Goal: Use online tool/utility: Use online tool/utility

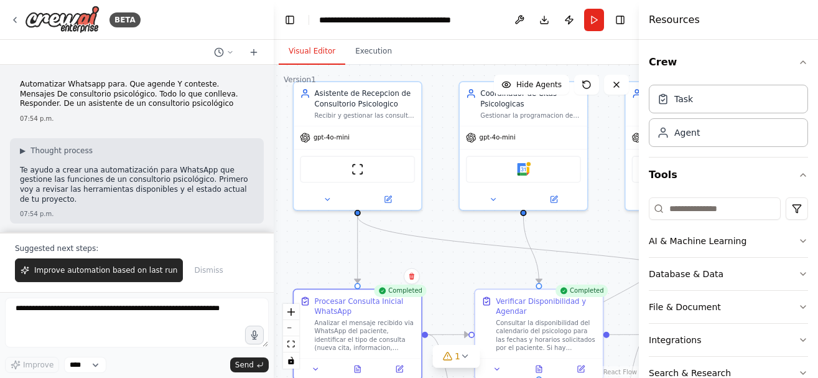
scroll to position [1045, 0]
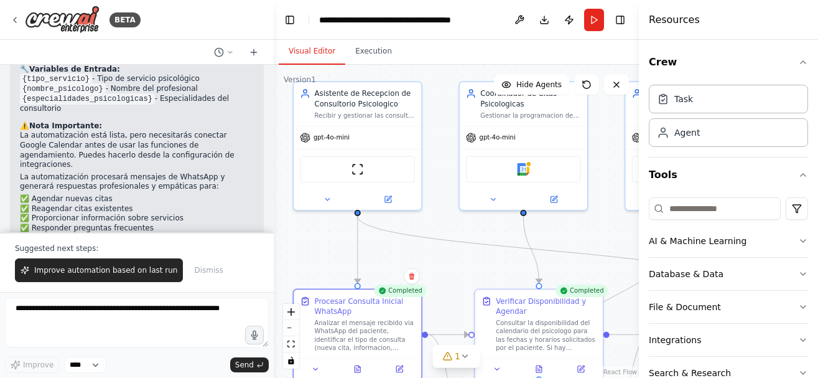
click at [594, 19] on button "Run" at bounding box center [594, 20] width 20 height 22
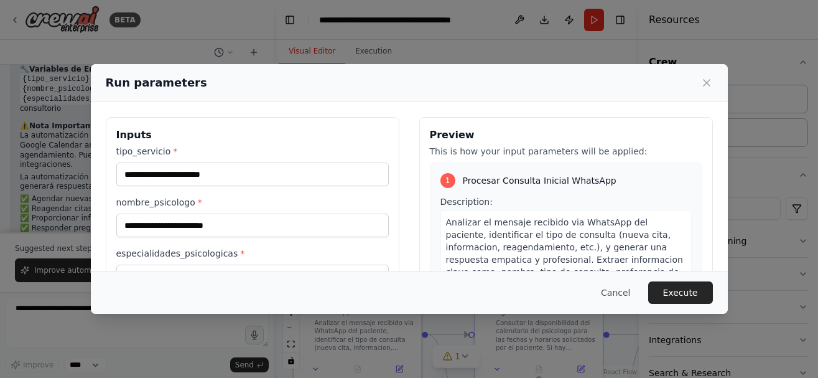
click at [563, 149] on p "This is how your input parameters will be applied:" at bounding box center [566, 151] width 273 height 12
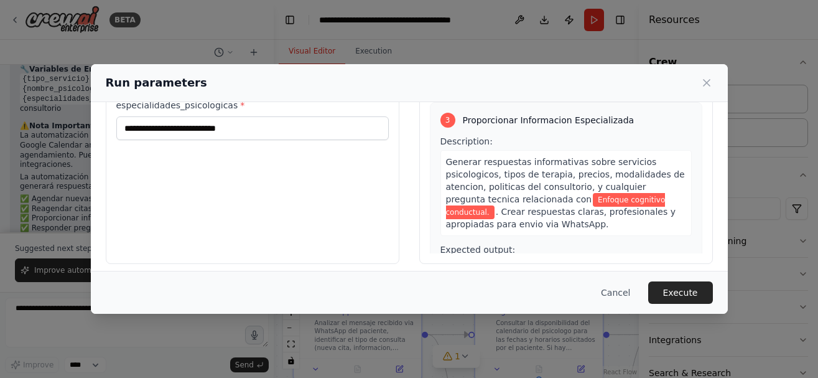
scroll to position [156, 0]
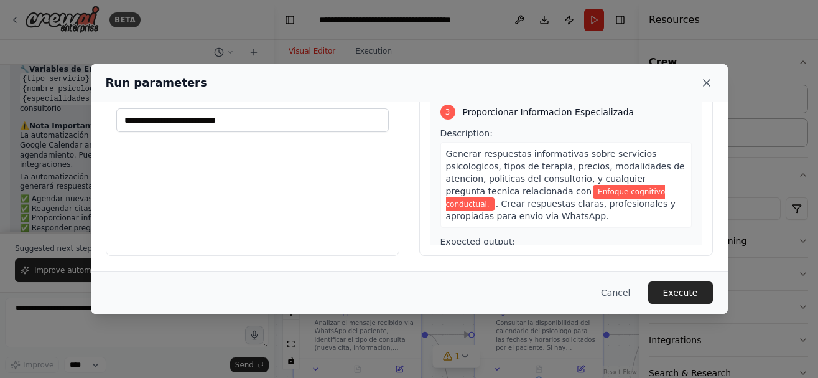
click at [706, 79] on icon at bounding box center [707, 83] width 12 height 12
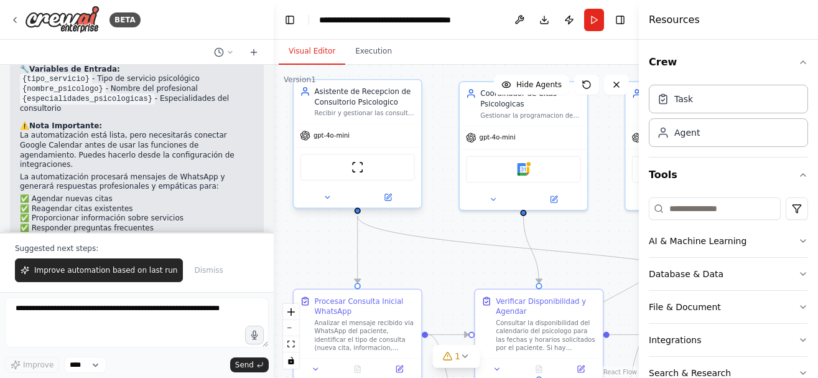
click at [329, 139] on span "gpt-4o-mini" at bounding box center [332, 135] width 36 height 8
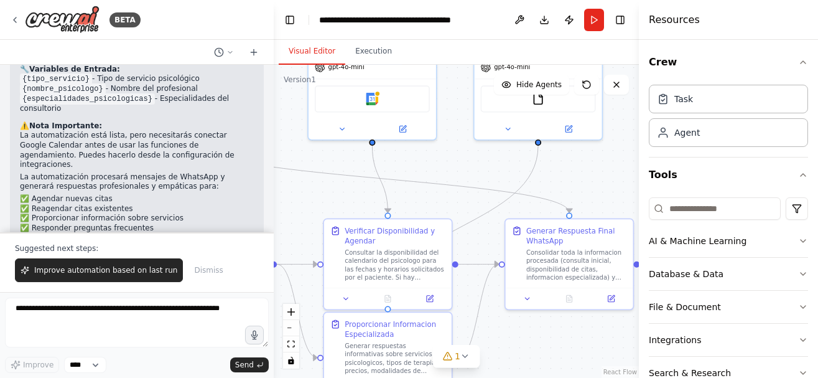
drag, startPoint x: 448, startPoint y: 270, endPoint x: 297, endPoint y: 200, distance: 166.7
click at [297, 200] on div ".deletable-edge-delete-btn { width: 20px; height: 20px; border: 0px solid #ffff…" at bounding box center [456, 221] width 365 height 313
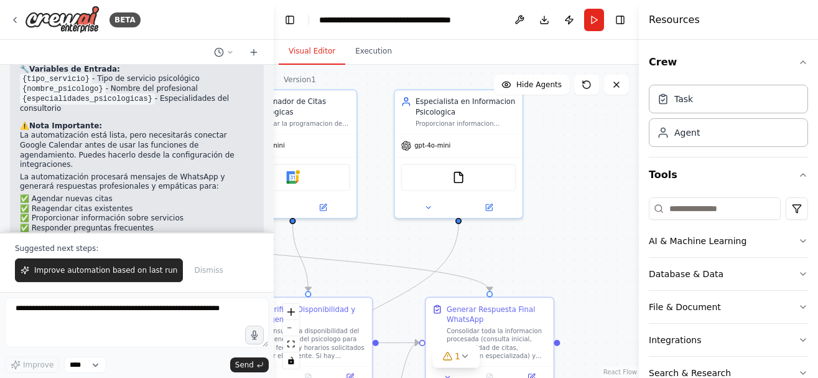
drag, startPoint x: 569, startPoint y: 177, endPoint x: 490, endPoint y: 255, distance: 111.8
click at [490, 255] on div ".deletable-edge-delete-btn { width: 20px; height: 20px; border: 0px solid #ffff…" at bounding box center [456, 221] width 365 height 313
click at [439, 142] on span "gpt-4o-mini" at bounding box center [432, 143] width 36 height 8
click at [492, 207] on icon at bounding box center [489, 205] width 6 height 6
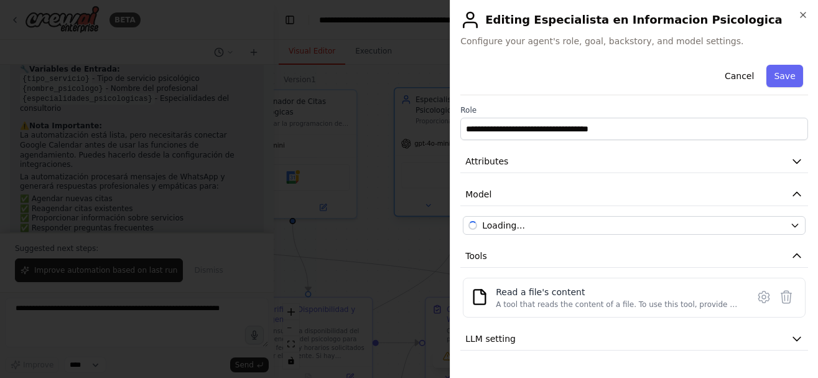
scroll to position [1045, 0]
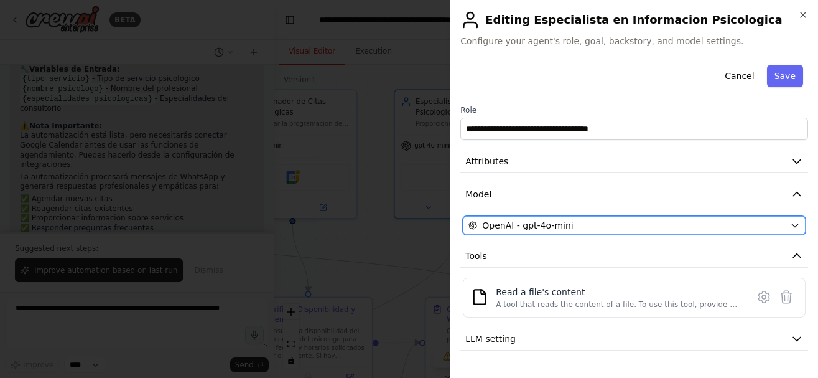
click at [798, 224] on icon "button" at bounding box center [795, 225] width 6 height 3
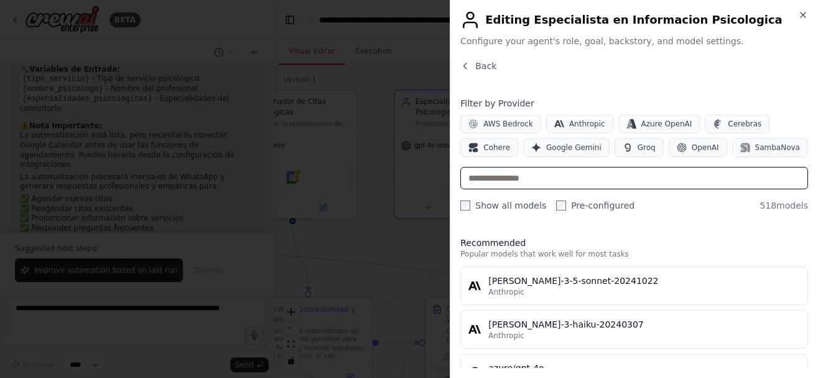
click at [635, 185] on input "text" at bounding box center [634, 178] width 348 height 22
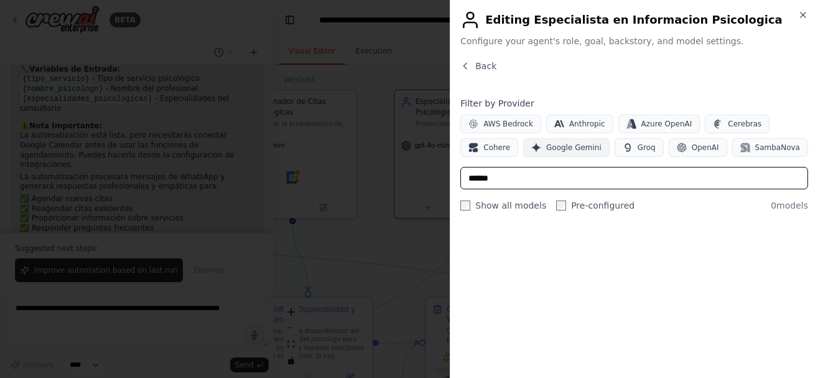
type input "******"
click at [569, 148] on span "Google Gemini" at bounding box center [573, 147] width 55 height 10
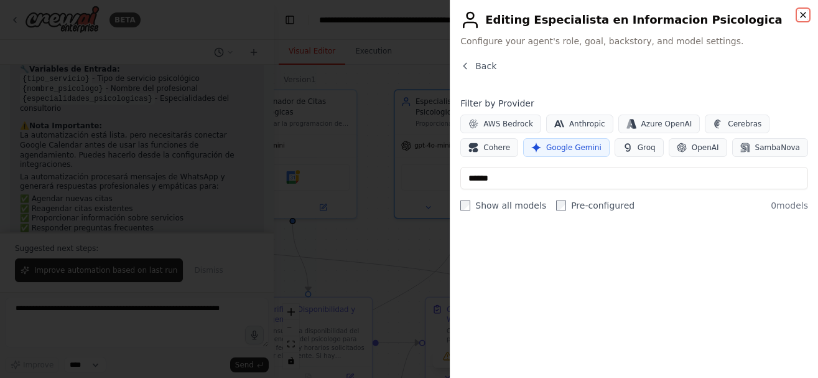
click at [803, 17] on icon "button" at bounding box center [803, 15] width 10 height 10
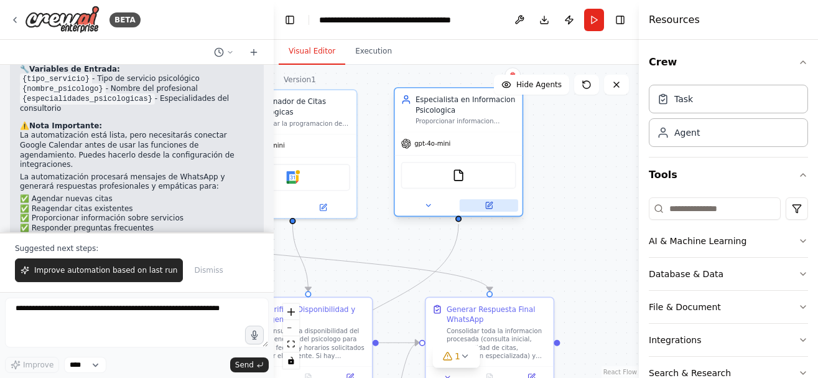
click at [492, 210] on button at bounding box center [489, 205] width 58 height 12
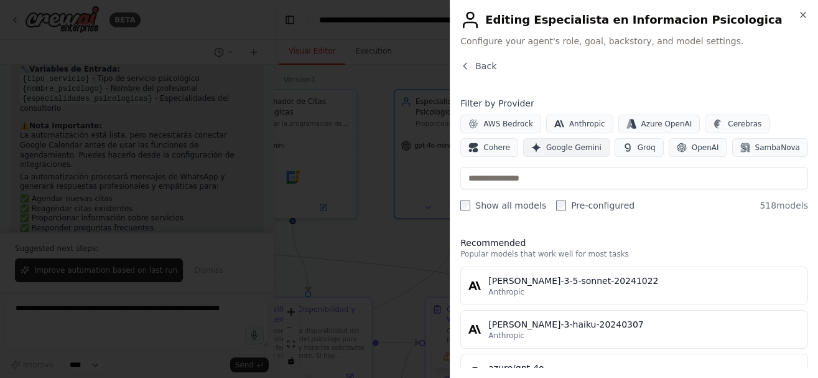
click at [562, 145] on span "Google Gemini" at bounding box center [573, 147] width 55 height 10
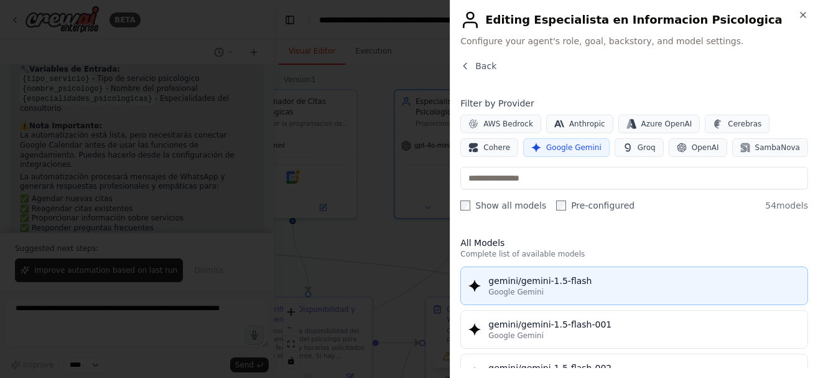
click at [573, 277] on div "gemini/gemini-1.5-flash" at bounding box center [644, 280] width 312 height 12
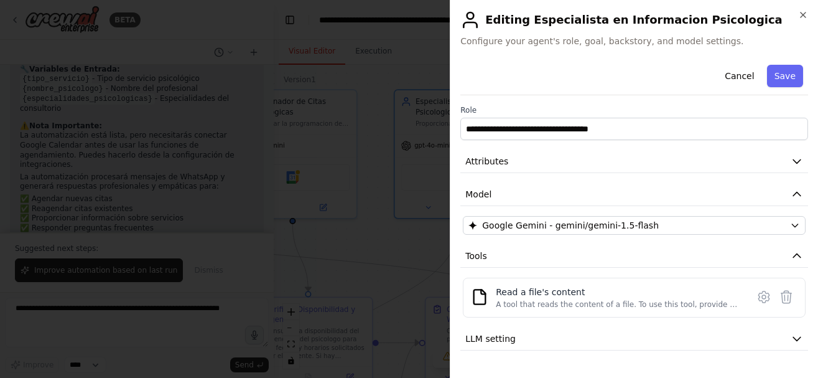
scroll to position [26, 0]
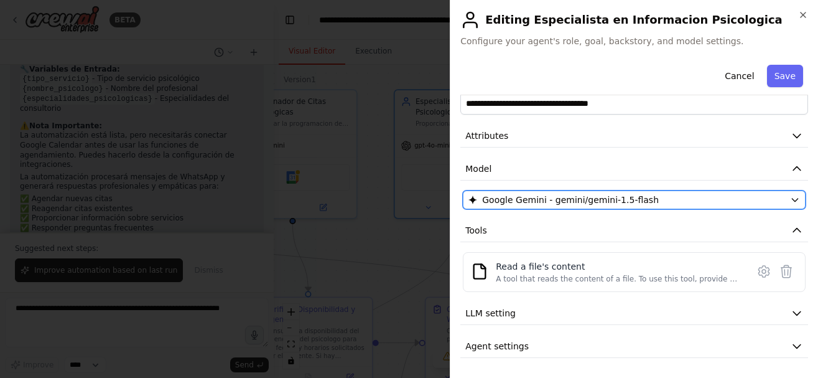
click at [770, 203] on div "Google Gemini - gemini/gemini-1.5-flash" at bounding box center [627, 200] width 317 height 12
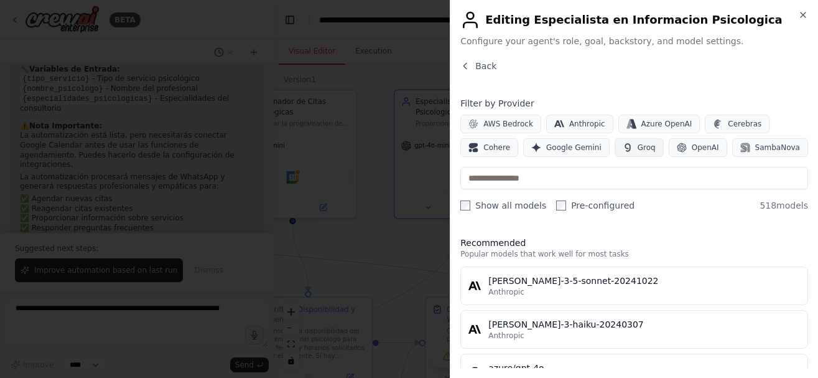
click at [627, 147] on button "Groq" at bounding box center [639, 147] width 49 height 19
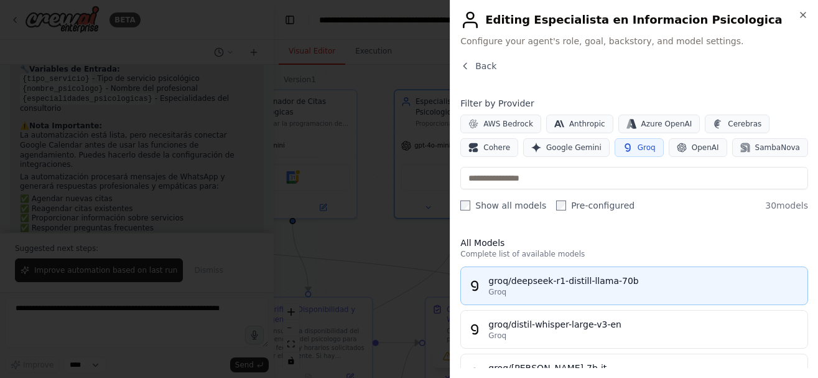
click at [567, 286] on div "groq/deepseek-r1-distill-llama-70b" at bounding box center [644, 280] width 312 height 12
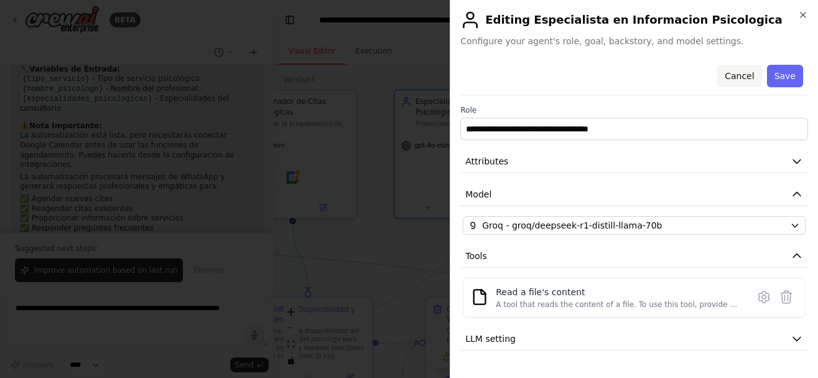
click at [744, 76] on button "Cancel" at bounding box center [739, 76] width 44 height 22
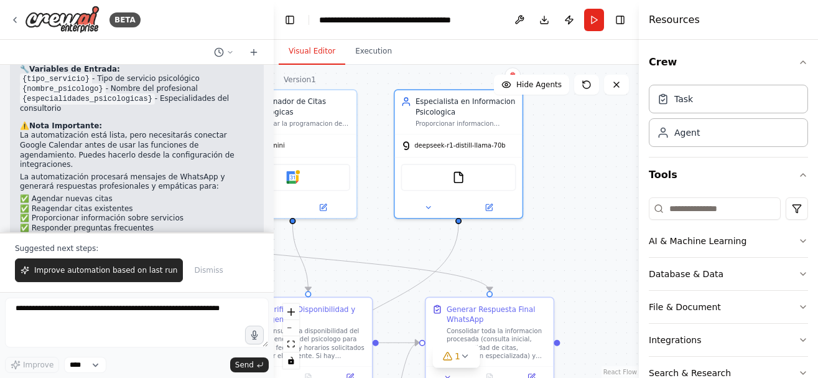
scroll to position [1045, 0]
